Goal: Task Accomplishment & Management: Manage account settings

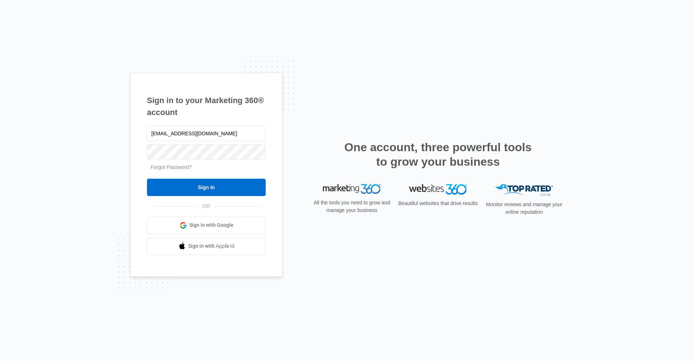
drag, startPoint x: 617, startPoint y: 111, endPoint x: 528, endPoint y: 72, distance: 96.7
click at [616, 111] on div "Sign in to your Marketing 360® account pbmanager@vintage-corp.com Forgot Passwo…" at bounding box center [347, 180] width 695 height 361
click at [231, 182] on input "Sign In" at bounding box center [206, 187] width 119 height 17
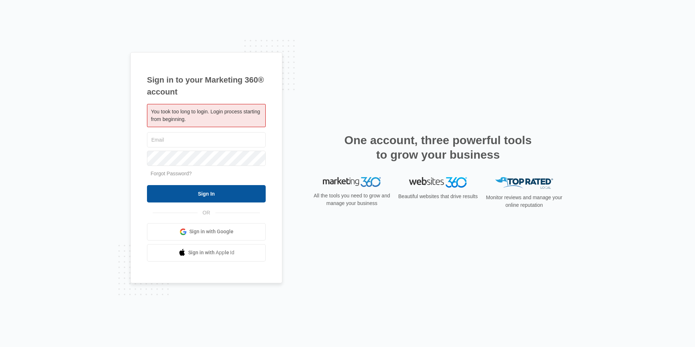
type input "[EMAIL_ADDRESS][DOMAIN_NAME]"
click at [224, 191] on input "Sign In" at bounding box center [206, 193] width 119 height 17
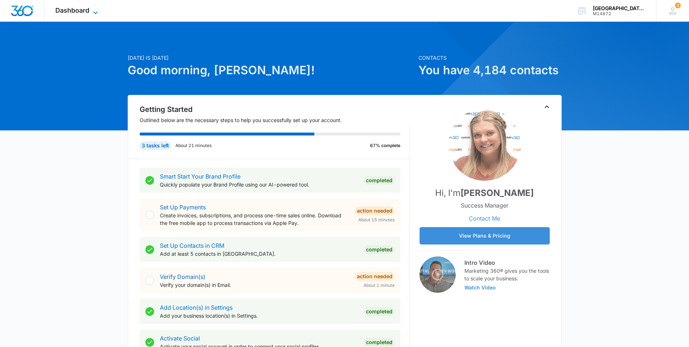
drag, startPoint x: 76, startPoint y: 10, endPoint x: 80, endPoint y: 6, distance: 6.2
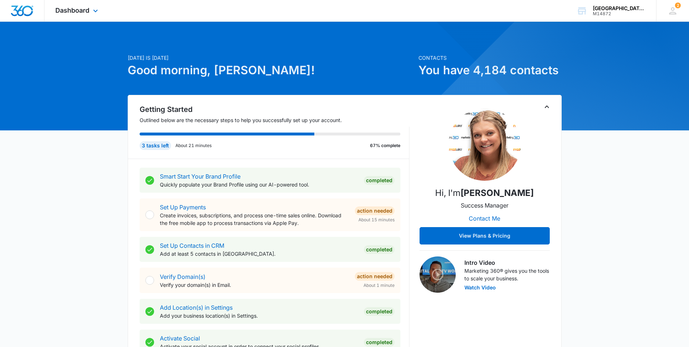
click at [76, 9] on span "Dashboard" at bounding box center [72, 11] width 34 height 8
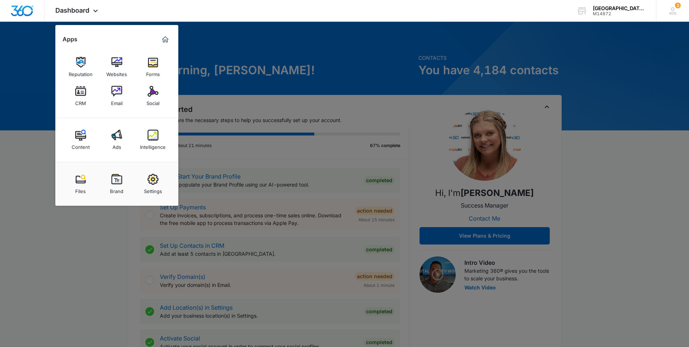
click at [79, 95] on img at bounding box center [80, 91] width 11 height 11
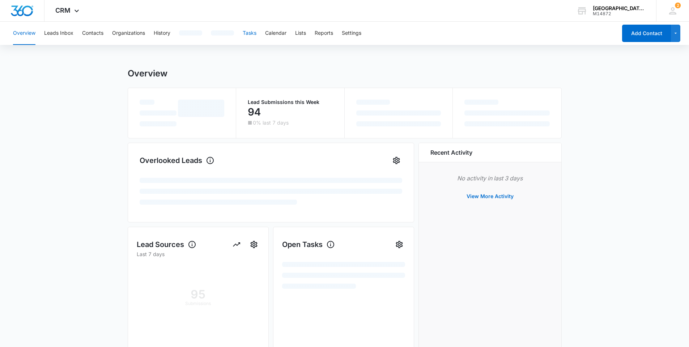
click at [255, 34] on button "Tasks" at bounding box center [250, 33] width 14 height 23
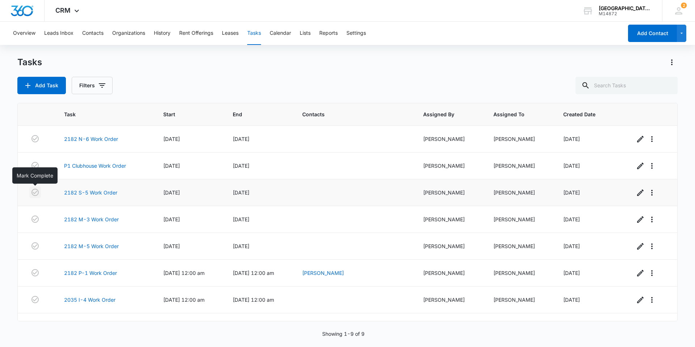
click at [34, 195] on icon "button" at bounding box center [34, 192] width 7 height 7
click at [31, 191] on icon "button" at bounding box center [35, 192] width 9 height 9
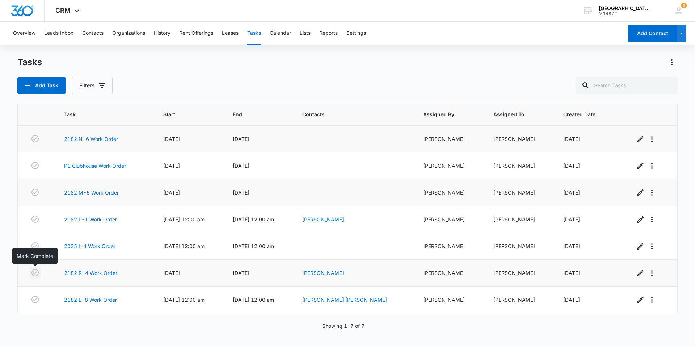
click at [36, 275] on icon "button" at bounding box center [35, 272] width 9 height 9
